Goal: Transaction & Acquisition: Purchase product/service

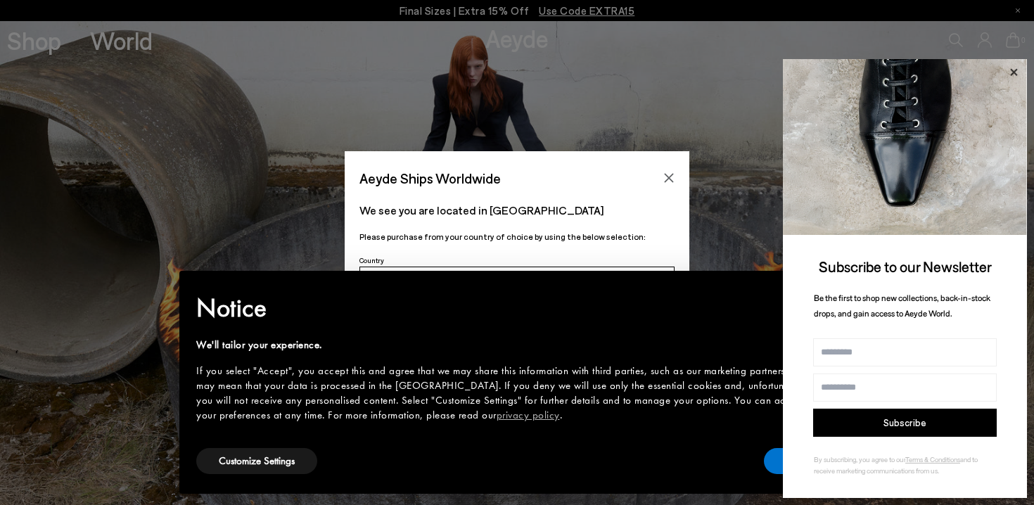
click at [1012, 70] on icon at bounding box center [1013, 71] width 7 height 7
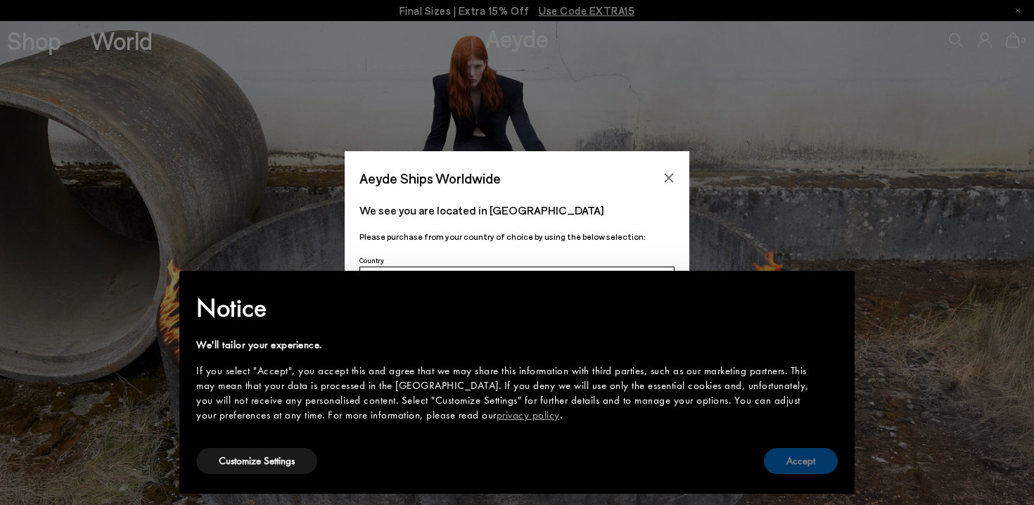
click at [808, 468] on button "Accept" at bounding box center [801, 461] width 74 height 26
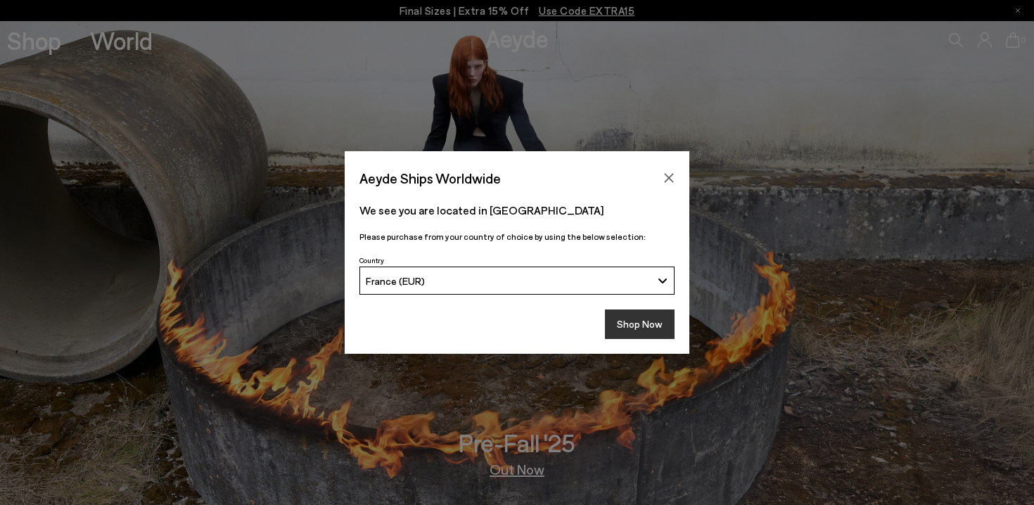
click at [628, 326] on button "Shop Now" at bounding box center [640, 324] width 70 height 30
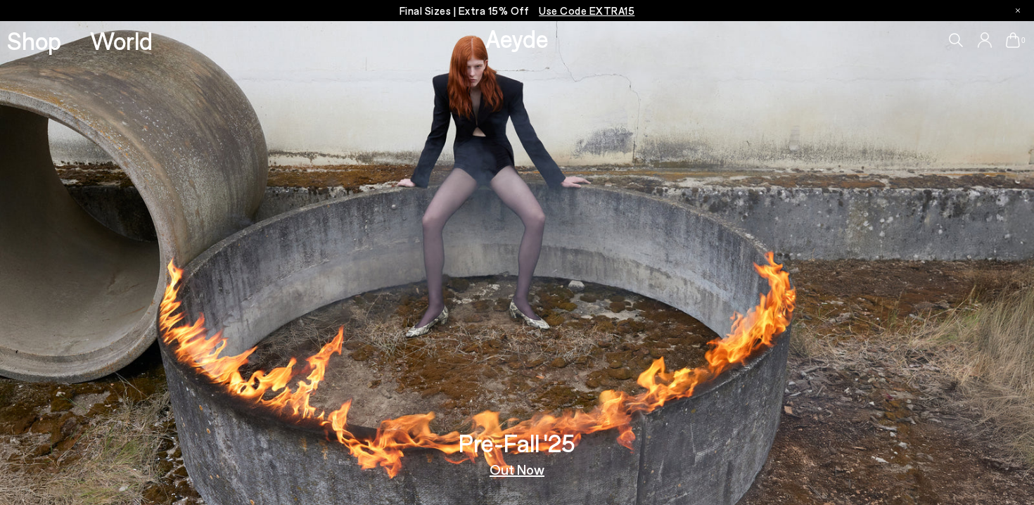
click at [525, 463] on link "Out Now" at bounding box center [516, 469] width 55 height 14
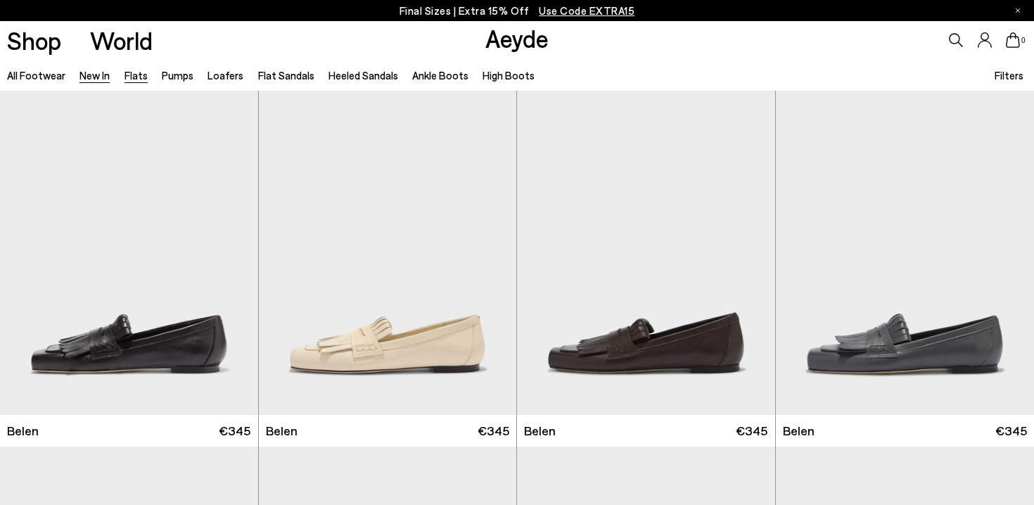
scroll to position [612, 0]
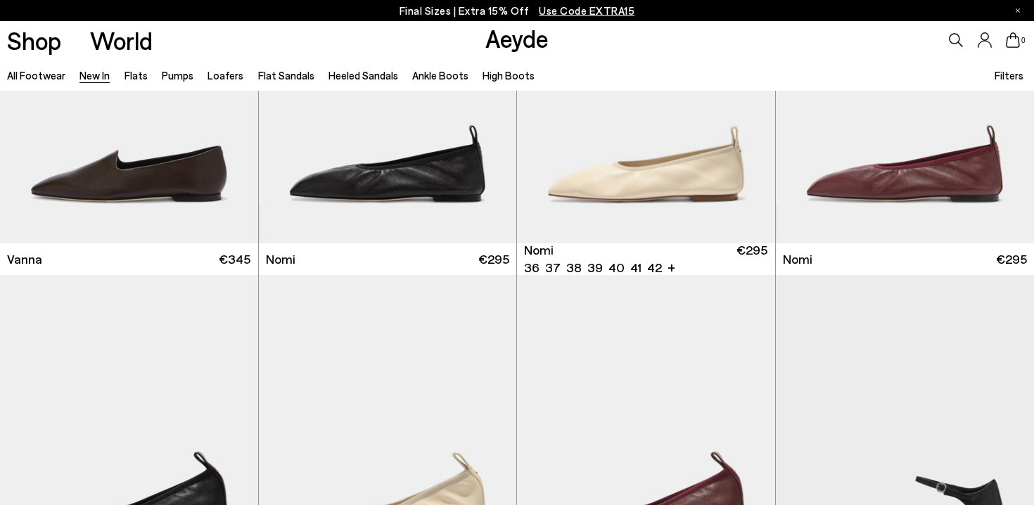
scroll to position [2614, 0]
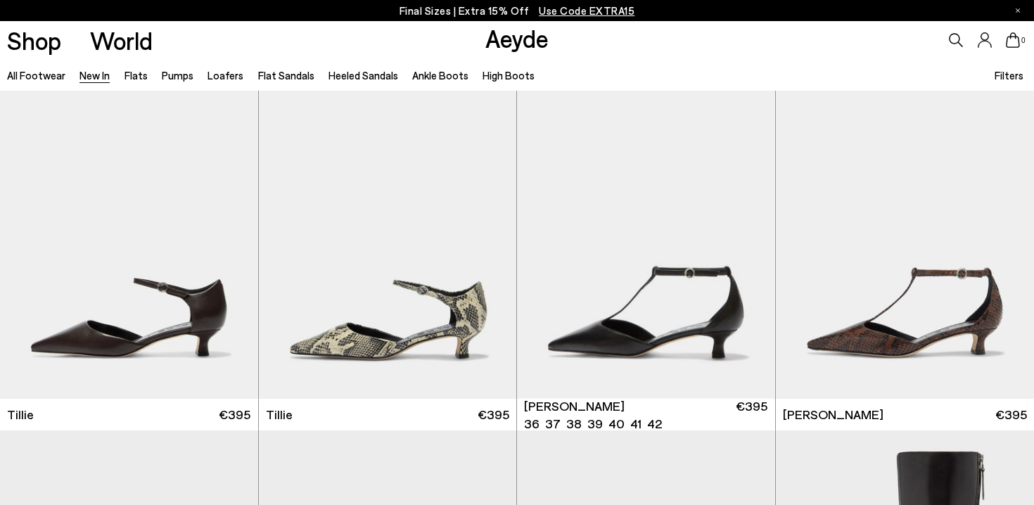
scroll to position [3224, 0]
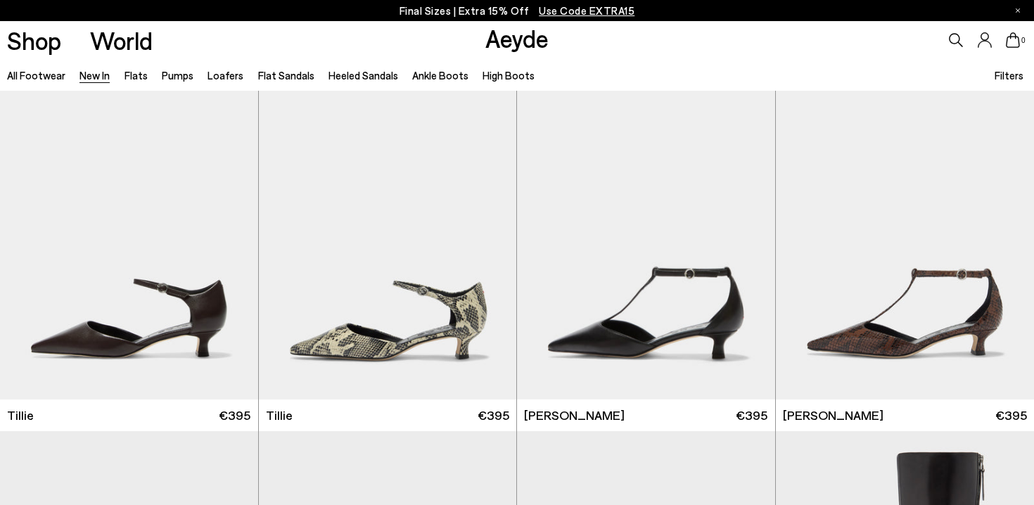
scroll to position [2514, 0]
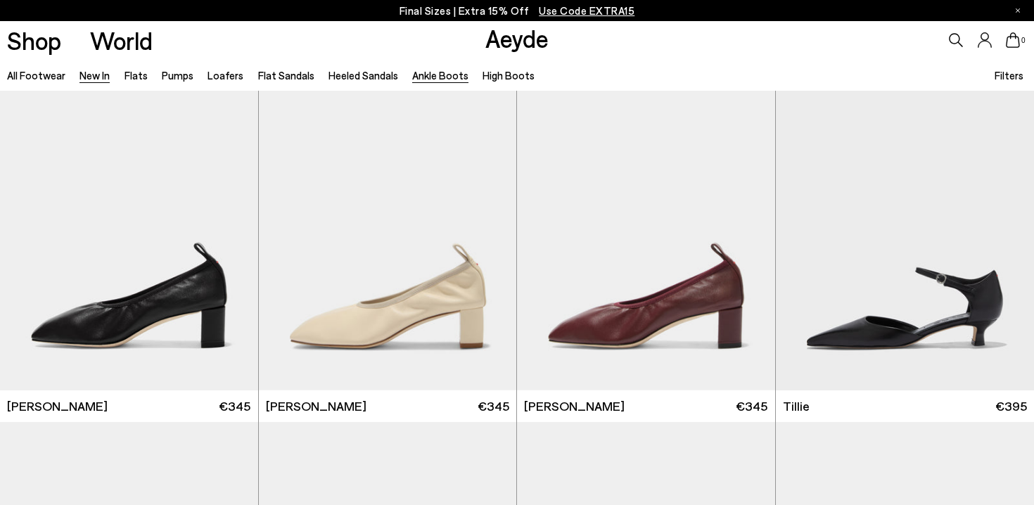
click at [430, 72] on link "Ankle Boots" at bounding box center [440, 75] width 56 height 13
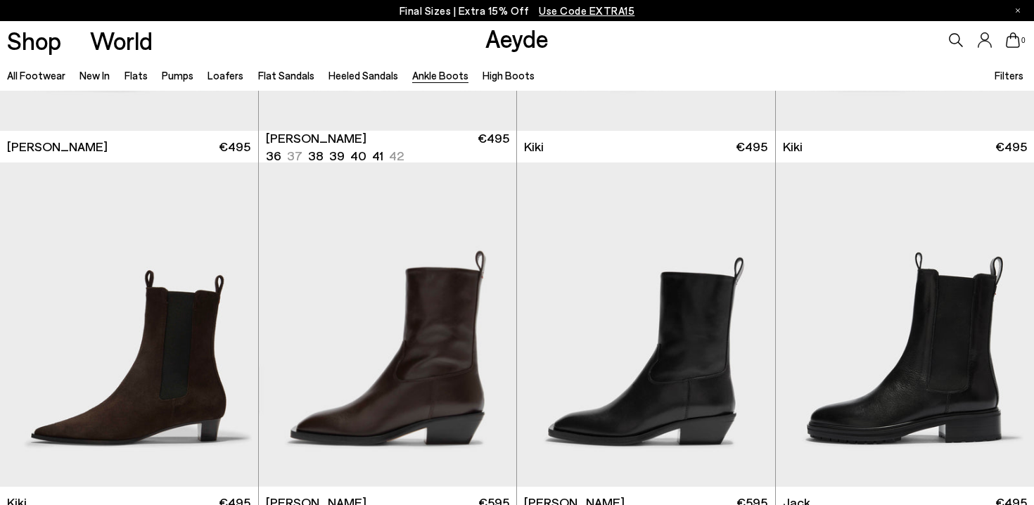
scroll to position [2128, 0]
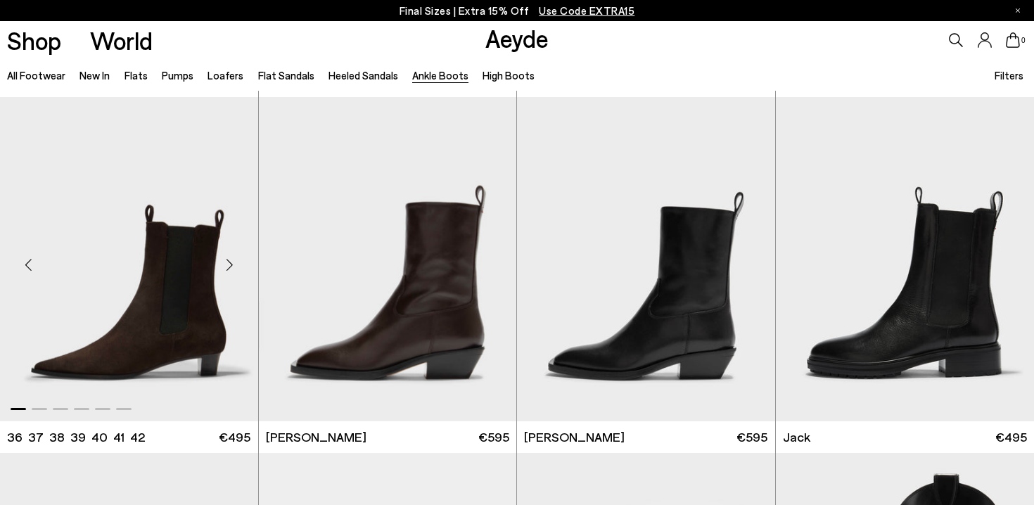
click at [232, 266] on div "Next slide" at bounding box center [230, 264] width 42 height 42
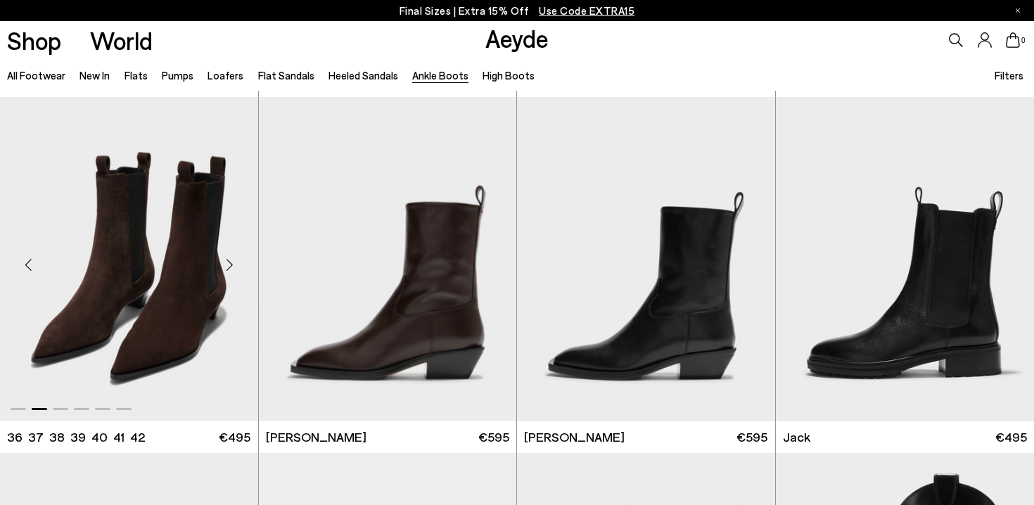
click at [232, 266] on div "Next slide" at bounding box center [230, 264] width 42 height 42
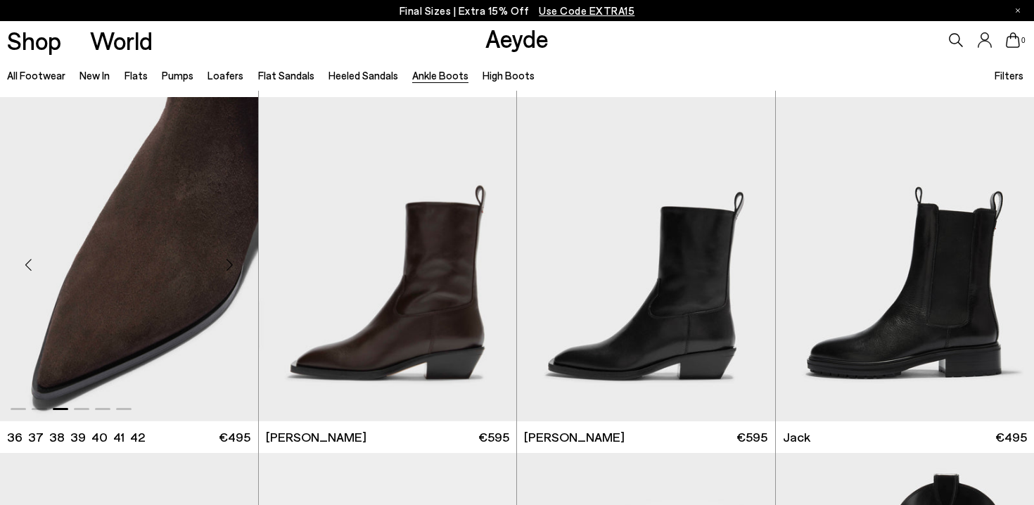
click at [232, 266] on div "Next slide" at bounding box center [230, 264] width 42 height 42
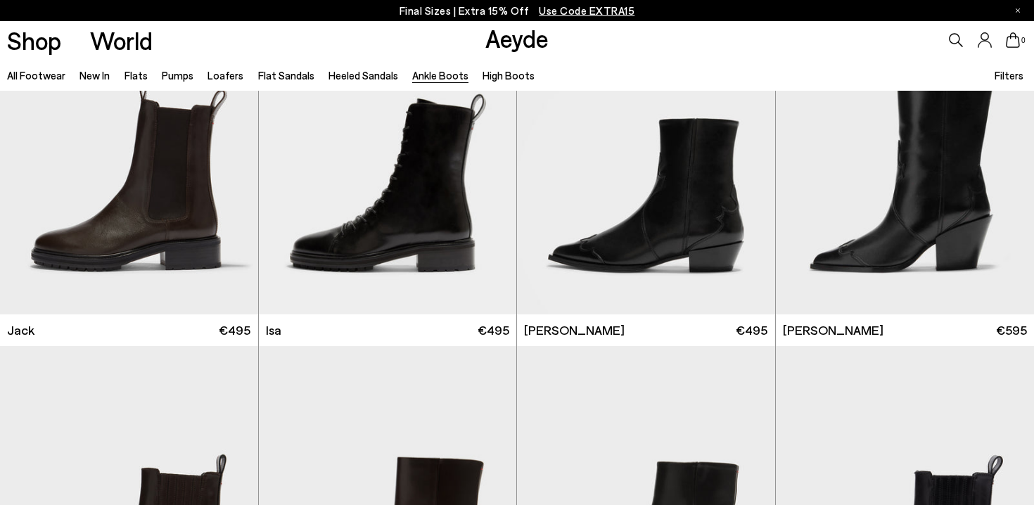
scroll to position [2328, 0]
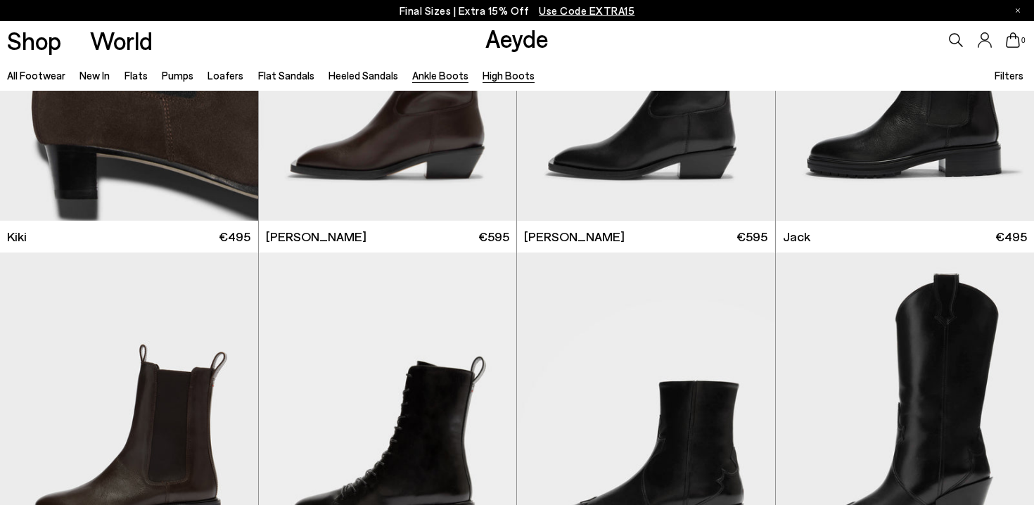
click at [482, 77] on link "High Boots" at bounding box center [508, 75] width 52 height 13
